Goal: Browse casually

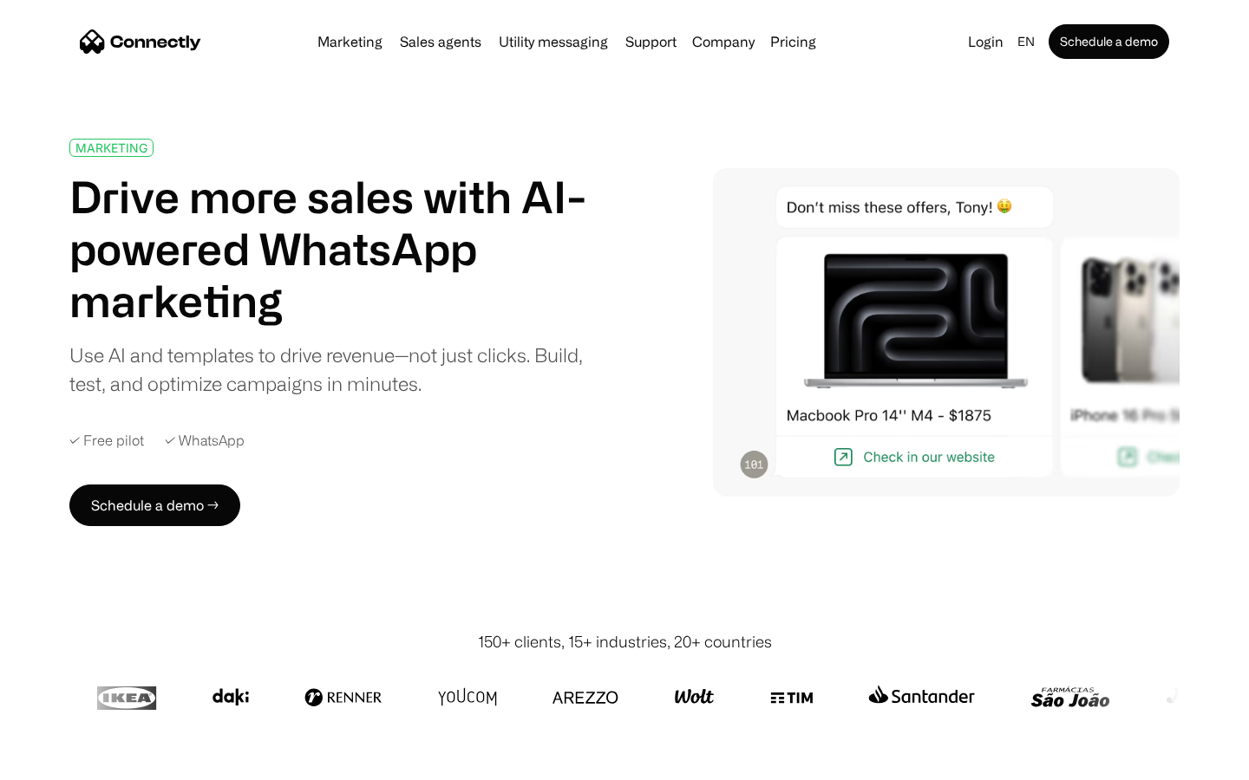
scroll to position [6171, 0]
